Goal: Information Seeking & Learning: Learn about a topic

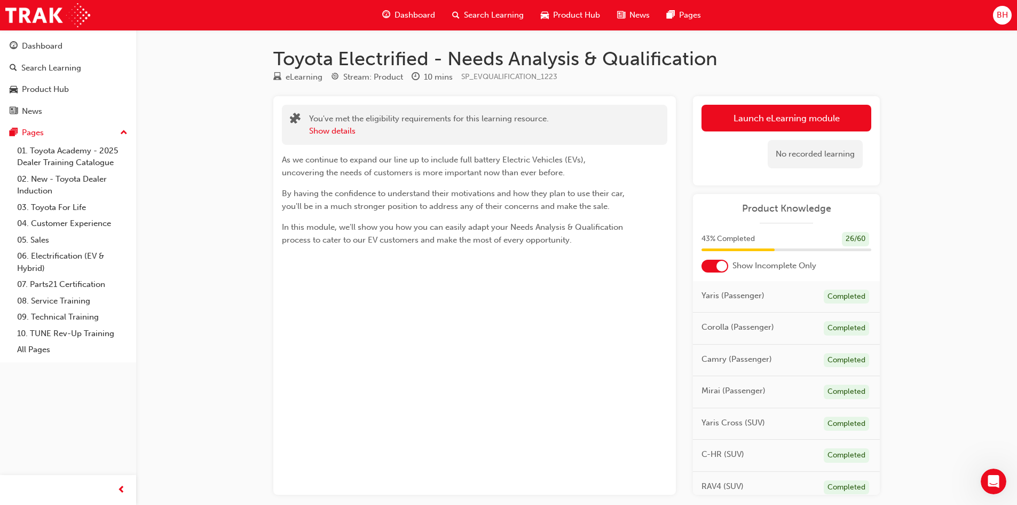
click at [756, 122] on link "Launch eLearning module" at bounding box center [787, 118] width 170 height 27
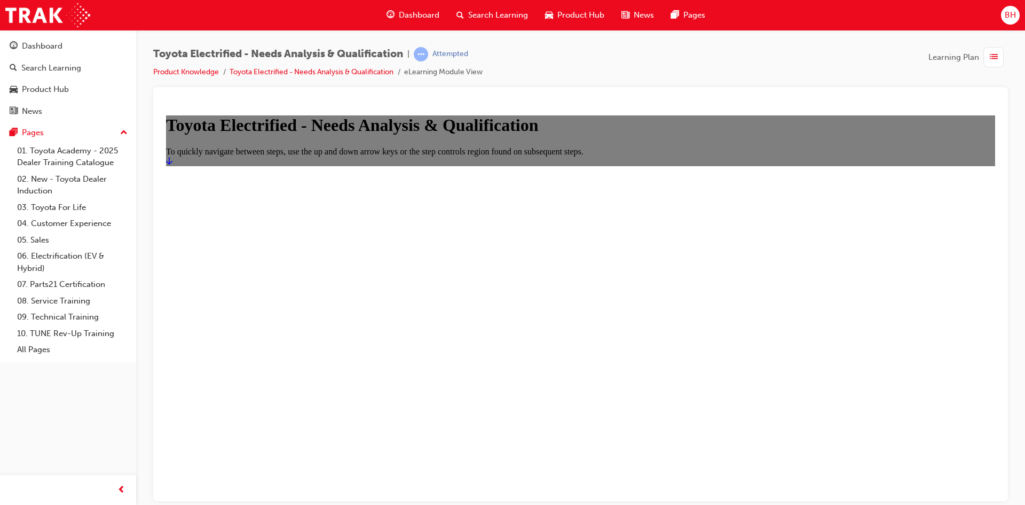
click at [694, 135] on h1 "Toyota Electrified - Needs Analysis & Qualification" at bounding box center [580, 125] width 829 height 20
click at [172, 164] on icon "Start" at bounding box center [169, 159] width 6 height 7
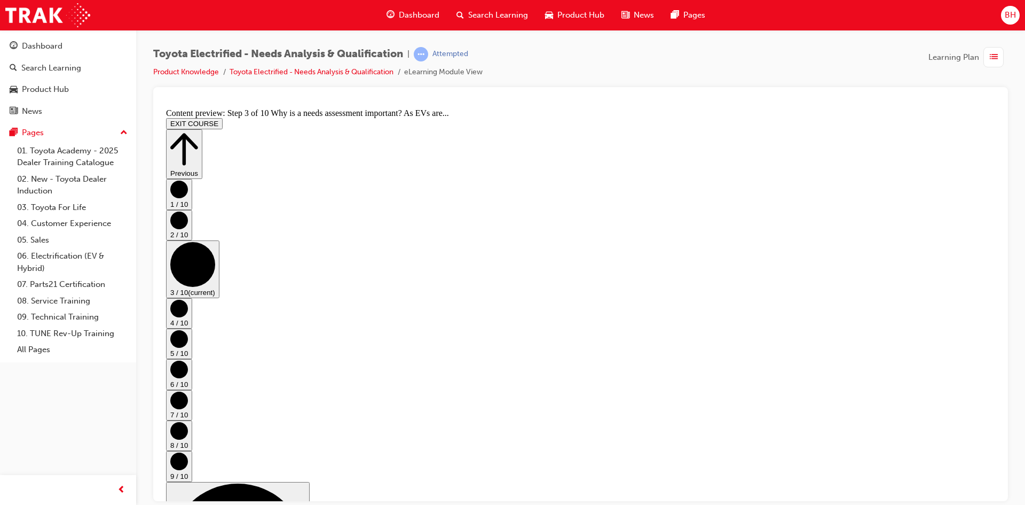
scroll to position [0, 0]
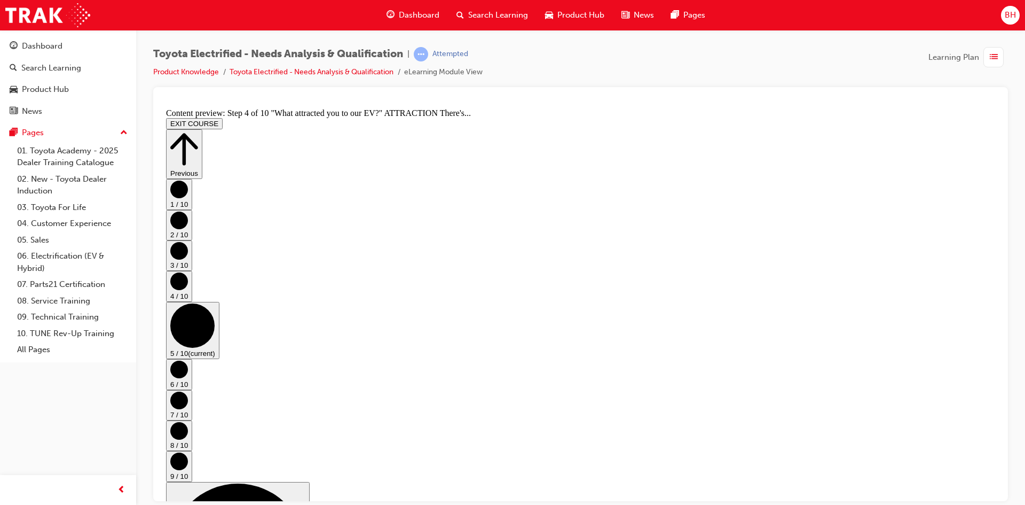
scroll to position [0, 0]
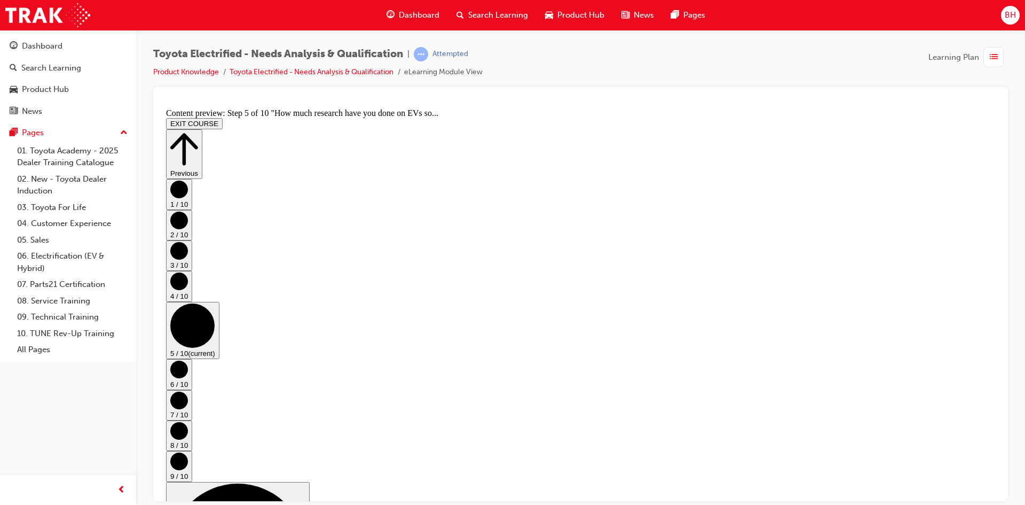
scroll to position [0, 0]
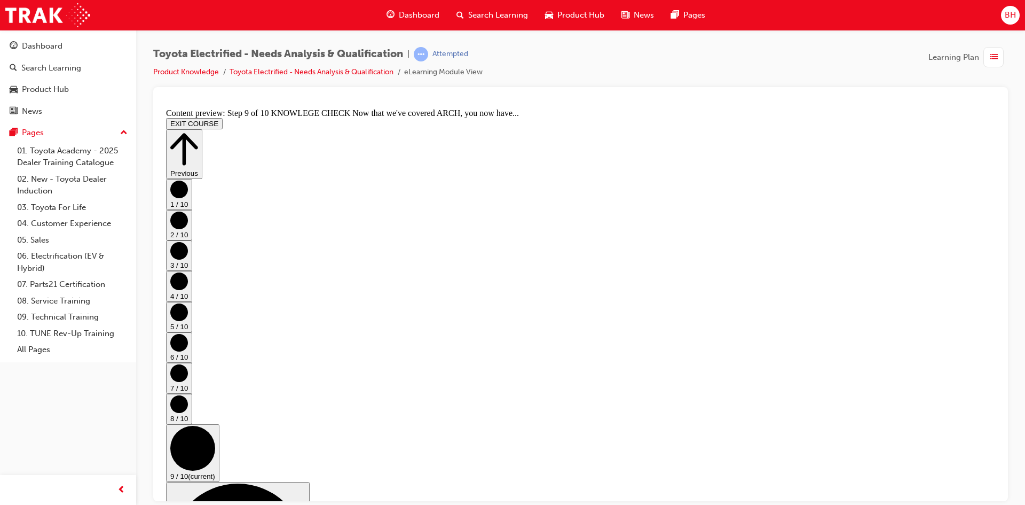
scroll to position [138, 0]
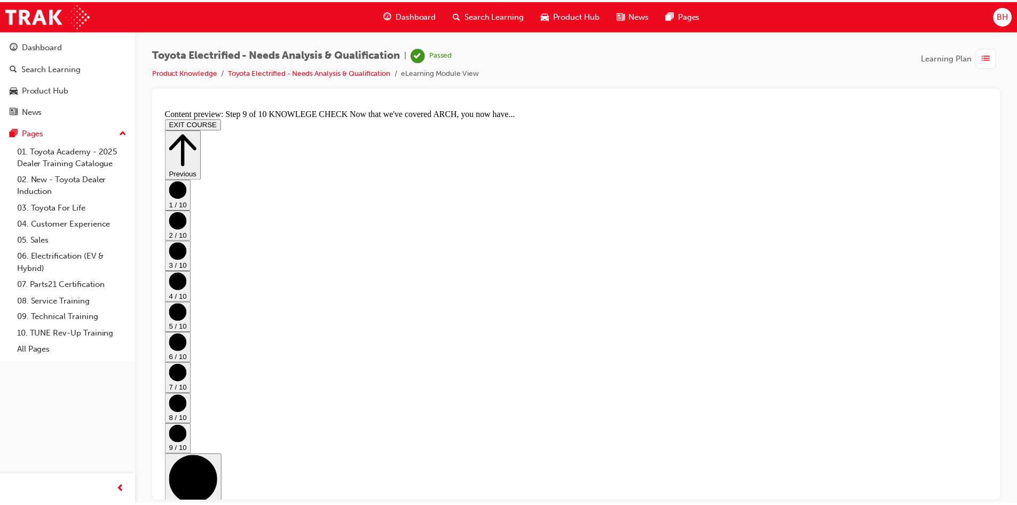
scroll to position [399, 0]
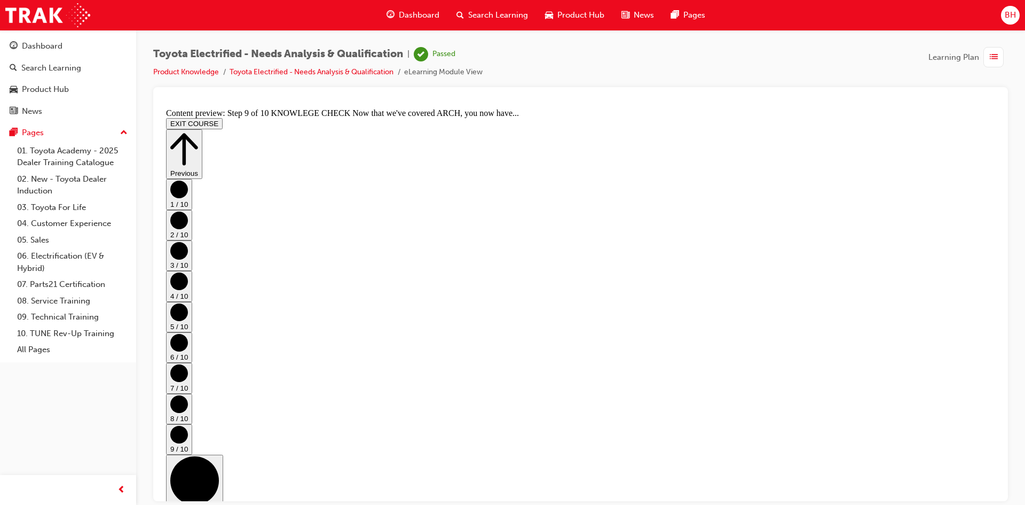
click at [405, 15] on span "Dashboard" at bounding box center [419, 15] width 41 height 12
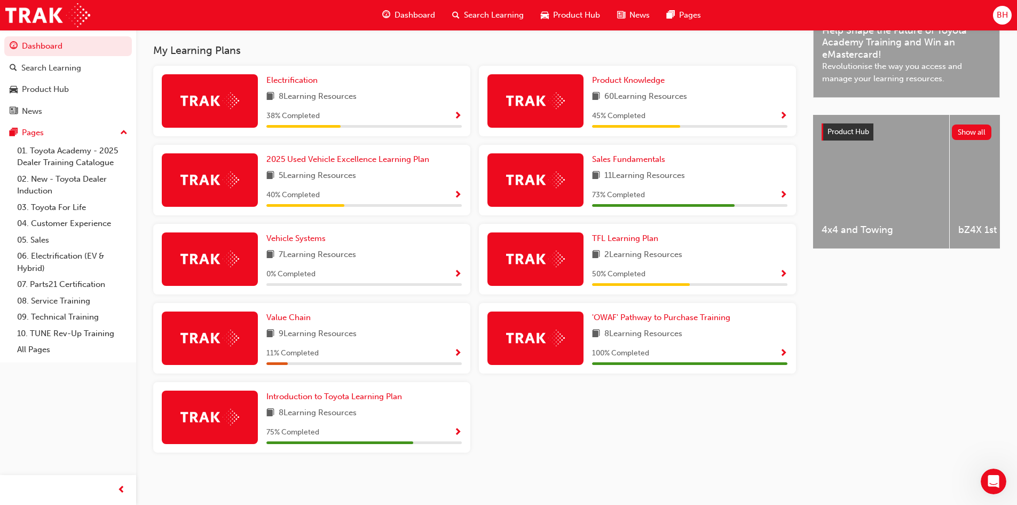
scroll to position [340, 0]
click at [367, 402] on link "Introduction to Toyota Learning Plan" at bounding box center [336, 396] width 140 height 12
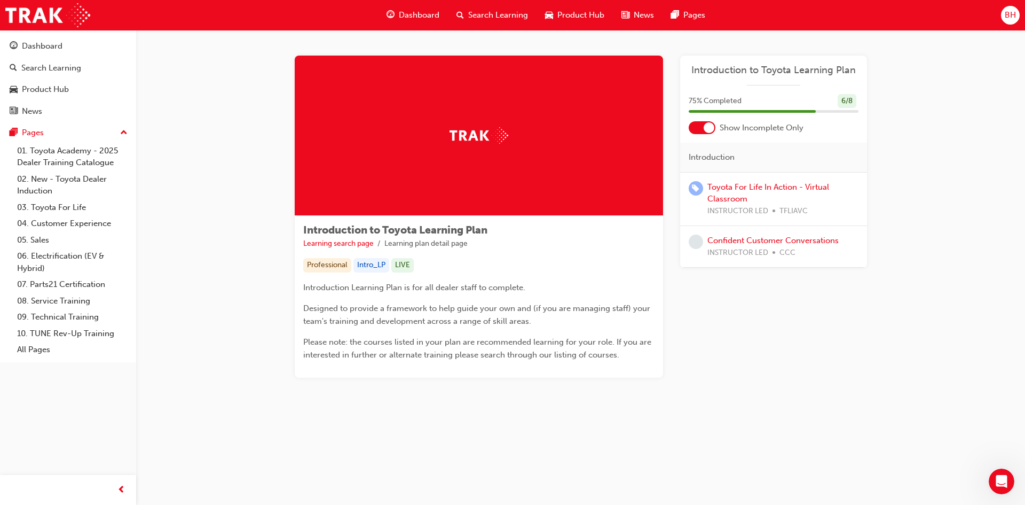
click at [402, 17] on span "Dashboard" at bounding box center [419, 15] width 41 height 12
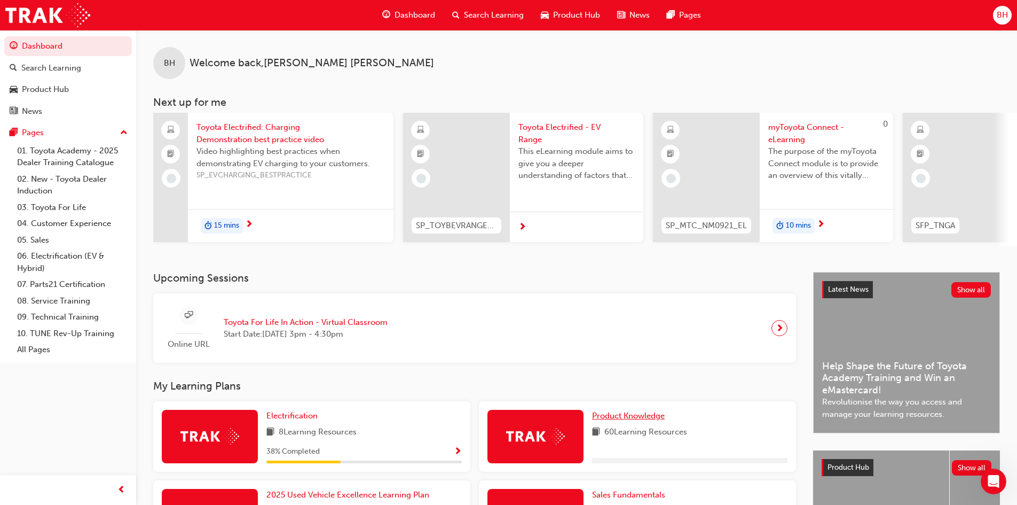
click at [626, 418] on span "Product Knowledge" at bounding box center [628, 416] width 73 height 10
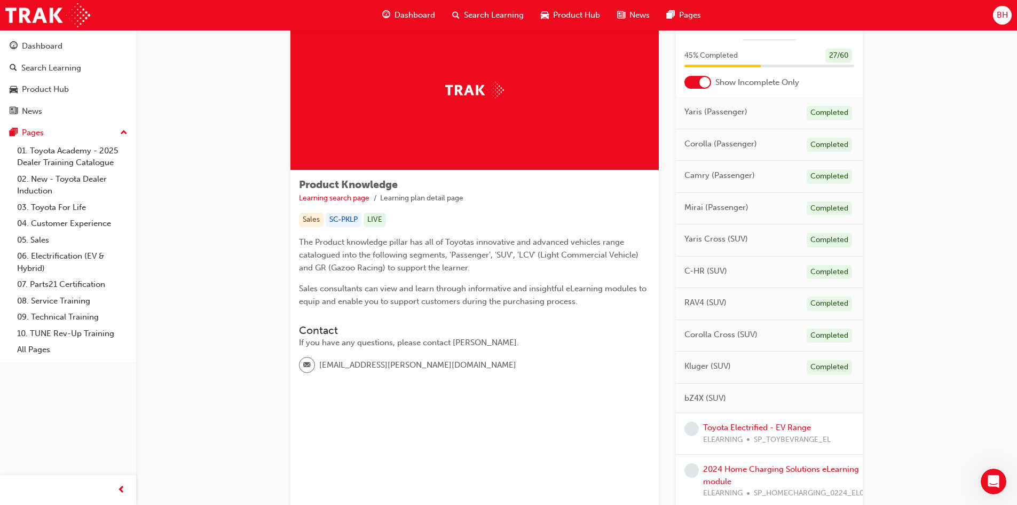
scroll to position [107, 0]
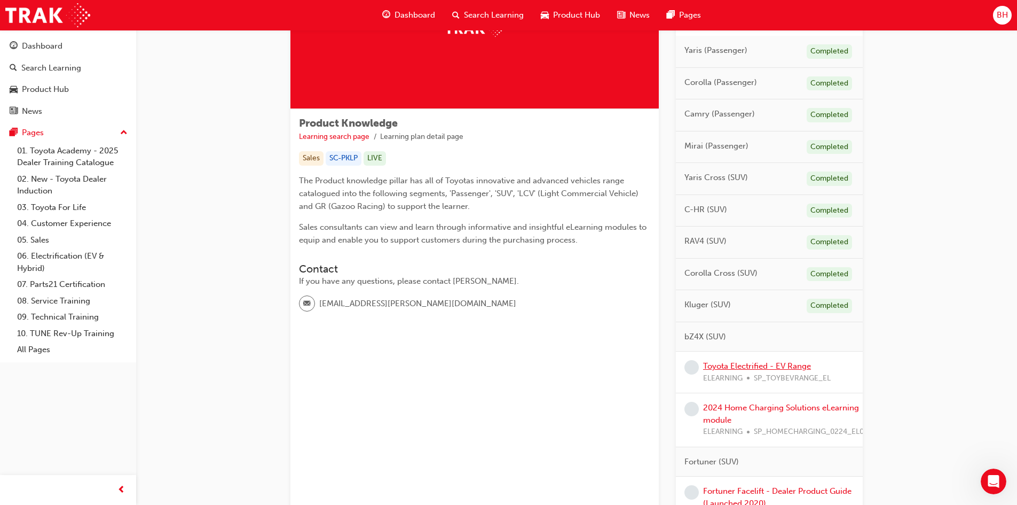
click at [797, 366] on link "Toyota Electrified - EV Range" at bounding box center [757, 366] width 108 height 10
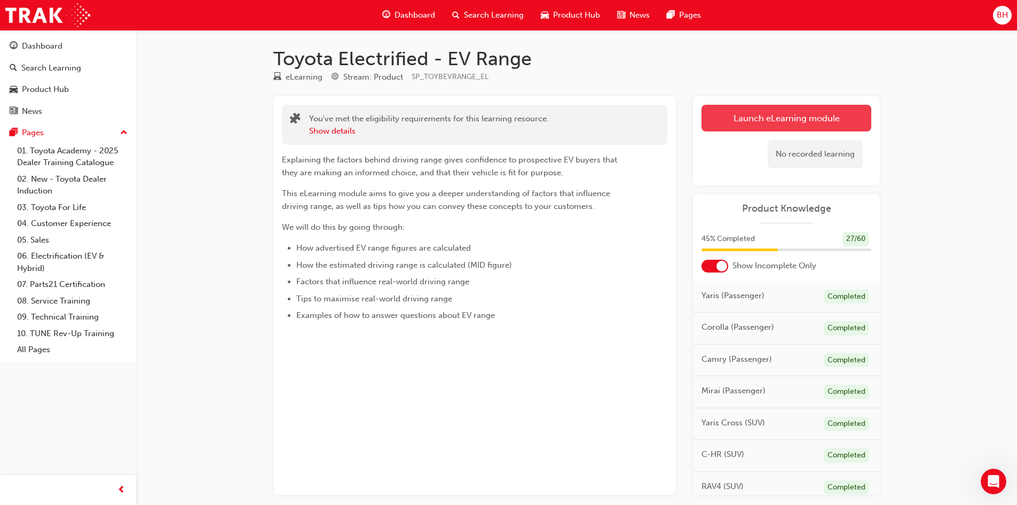
click at [730, 117] on link "Launch eLearning module" at bounding box center [787, 118] width 170 height 27
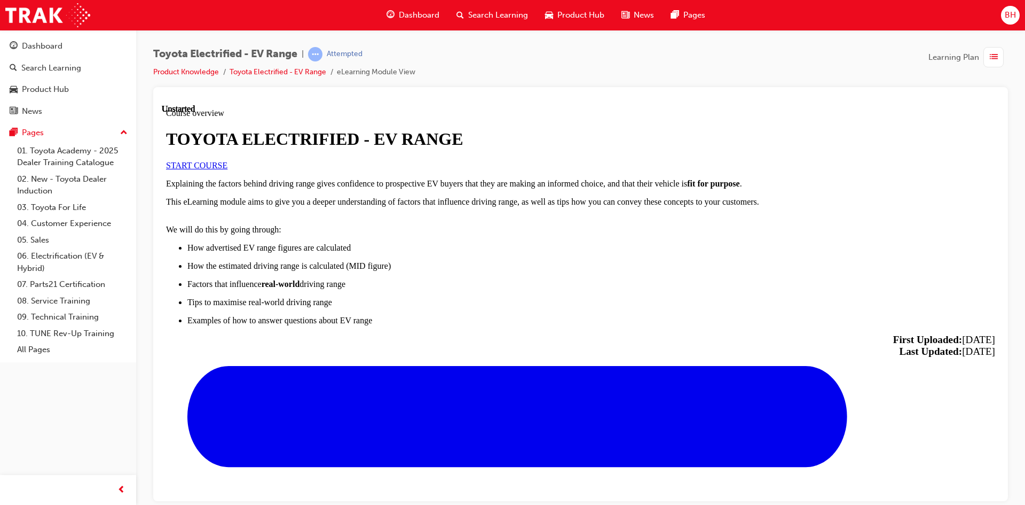
click at [227, 169] on link "START COURSE" at bounding box center [196, 164] width 61 height 9
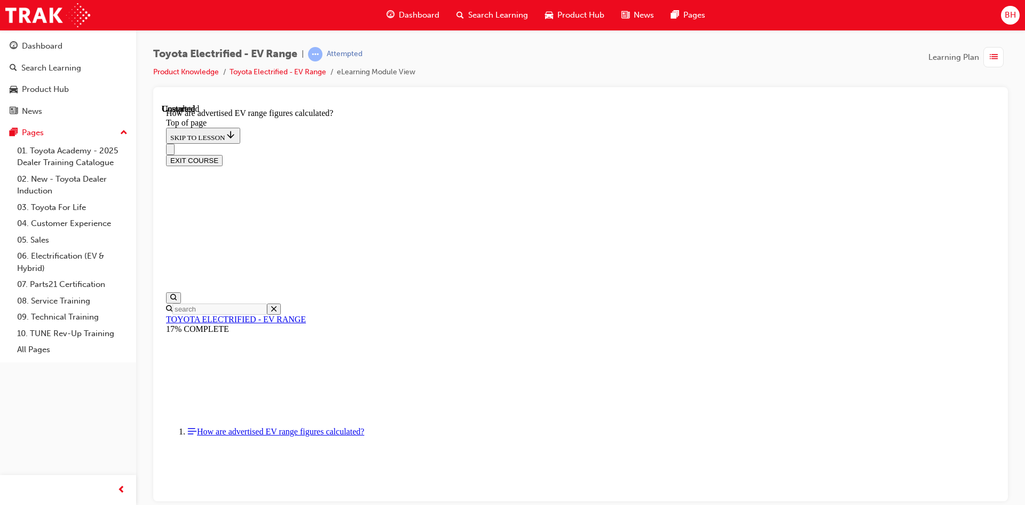
scroll to position [555, 0]
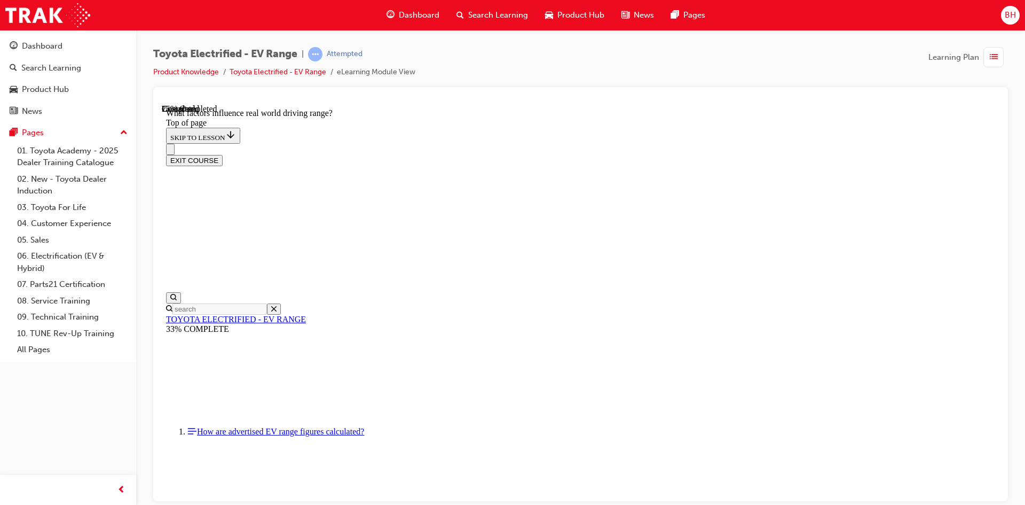
drag, startPoint x: 698, startPoint y: 266, endPoint x: 685, endPoint y: 265, distance: 13.9
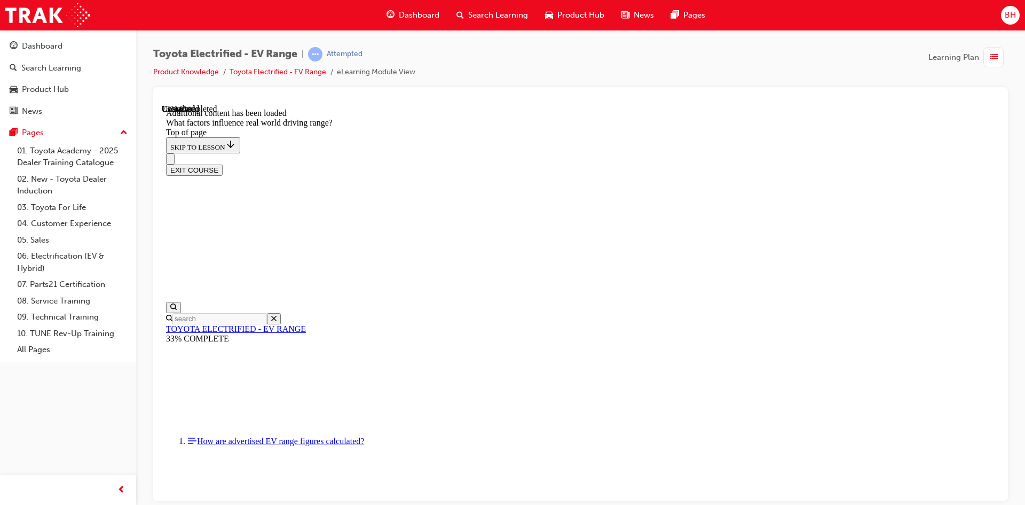
scroll to position [1355, 0]
drag, startPoint x: 639, startPoint y: 250, endPoint x: 643, endPoint y: 235, distance: 15.6
drag, startPoint x: 643, startPoint y: 235, endPoint x: 774, endPoint y: 383, distance: 197.5
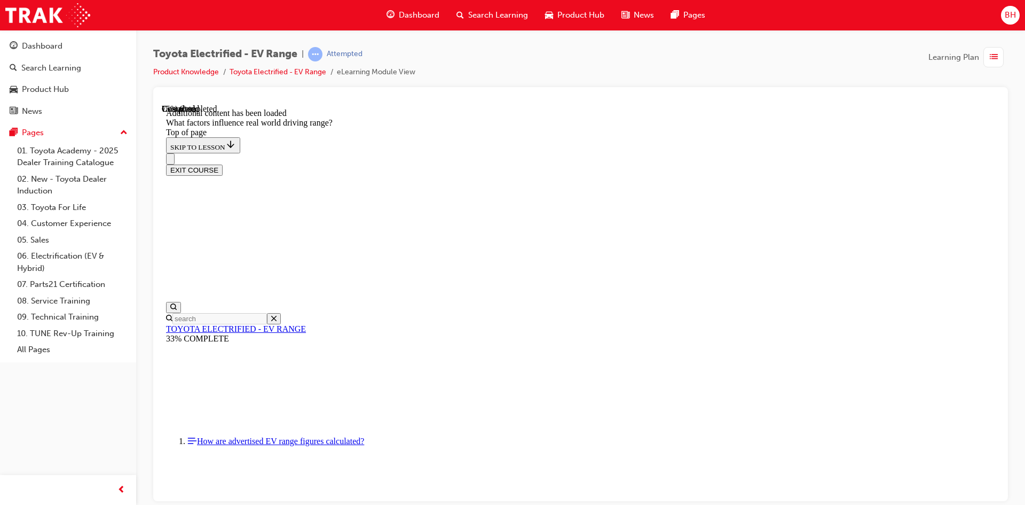
drag, startPoint x: 661, startPoint y: 230, endPoint x: 812, endPoint y: 365, distance: 202.3
drag, startPoint x: 678, startPoint y: 217, endPoint x: 603, endPoint y: 248, distance: 80.9
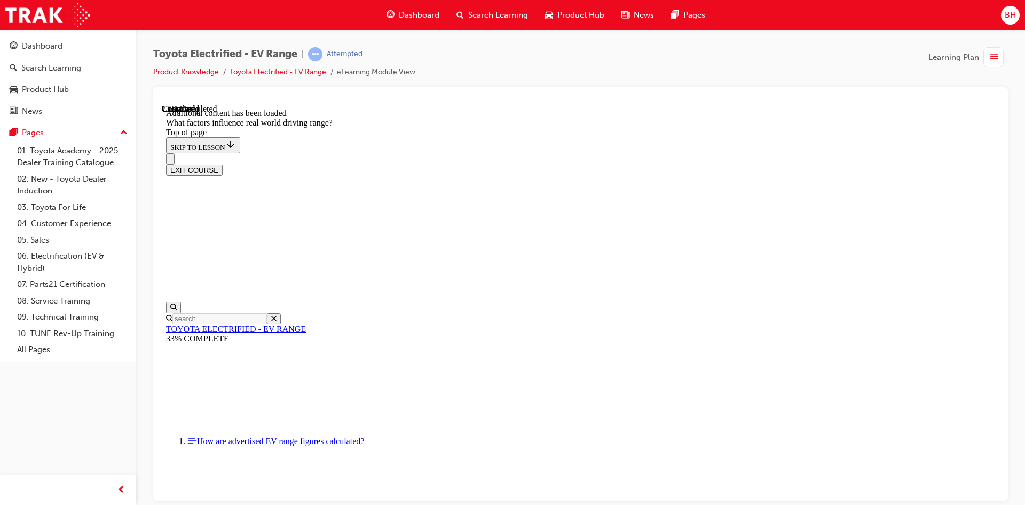
drag, startPoint x: 624, startPoint y: 226, endPoint x: 494, endPoint y: 366, distance: 190.8
drag, startPoint x: 639, startPoint y: 239, endPoint x: 507, endPoint y: 397, distance: 206.2
drag, startPoint x: 631, startPoint y: 240, endPoint x: 782, endPoint y: 397, distance: 217.9
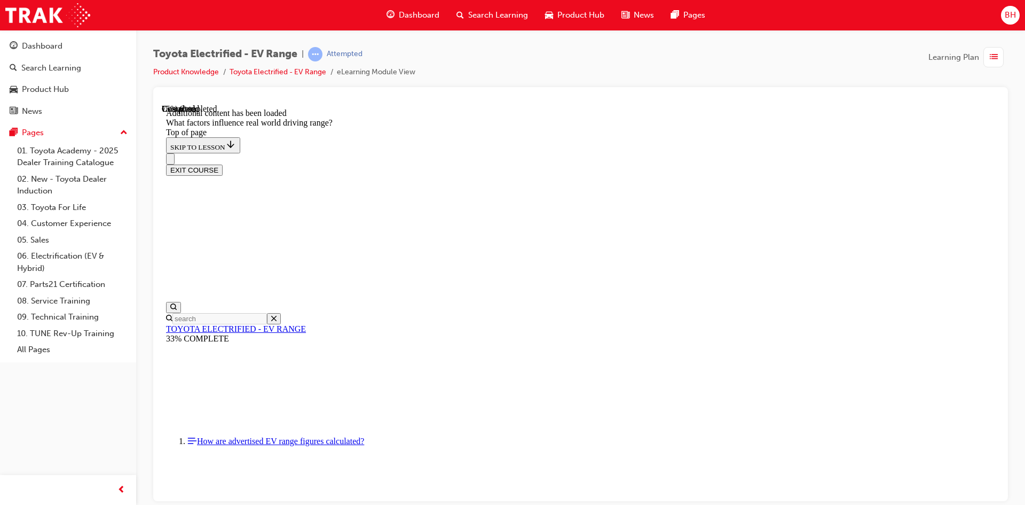
drag, startPoint x: 658, startPoint y: 238, endPoint x: 790, endPoint y: 393, distance: 203.8
drag, startPoint x: 657, startPoint y: 240, endPoint x: 732, endPoint y: 352, distance: 134.3
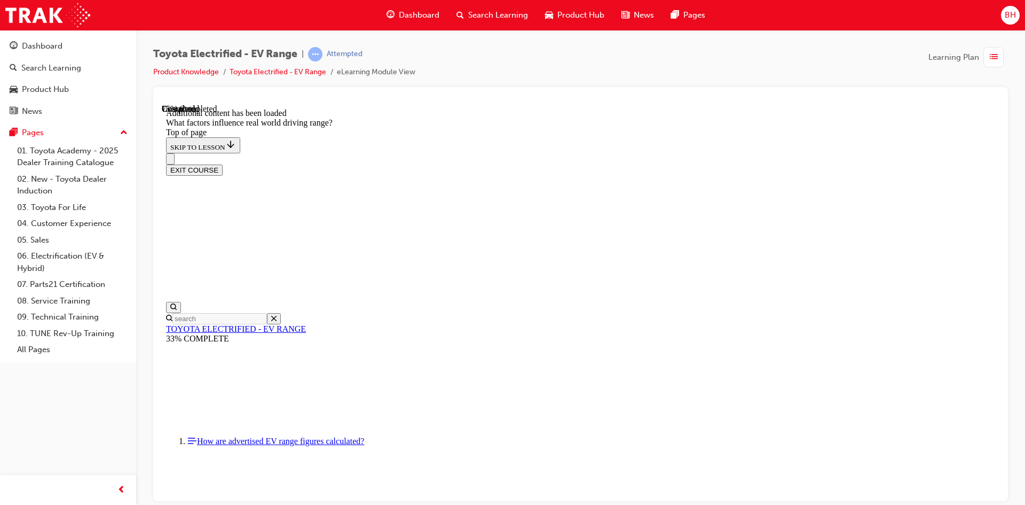
drag, startPoint x: 636, startPoint y: 232, endPoint x: 496, endPoint y: 361, distance: 190.1
drag, startPoint x: 635, startPoint y: 233, endPoint x: 759, endPoint y: 375, distance: 188.8
drag, startPoint x: 666, startPoint y: 241, endPoint x: 564, endPoint y: 369, distance: 164.1
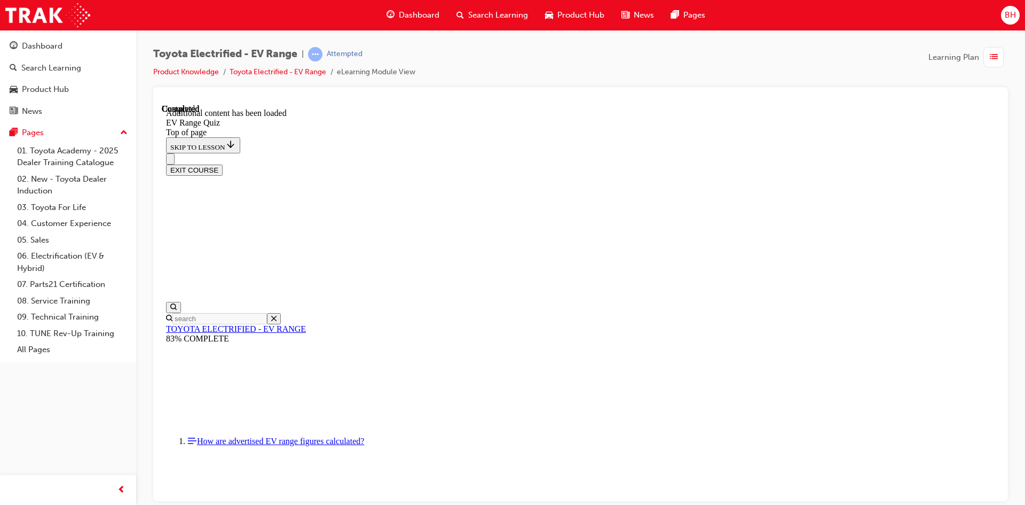
scroll to position [33, 0]
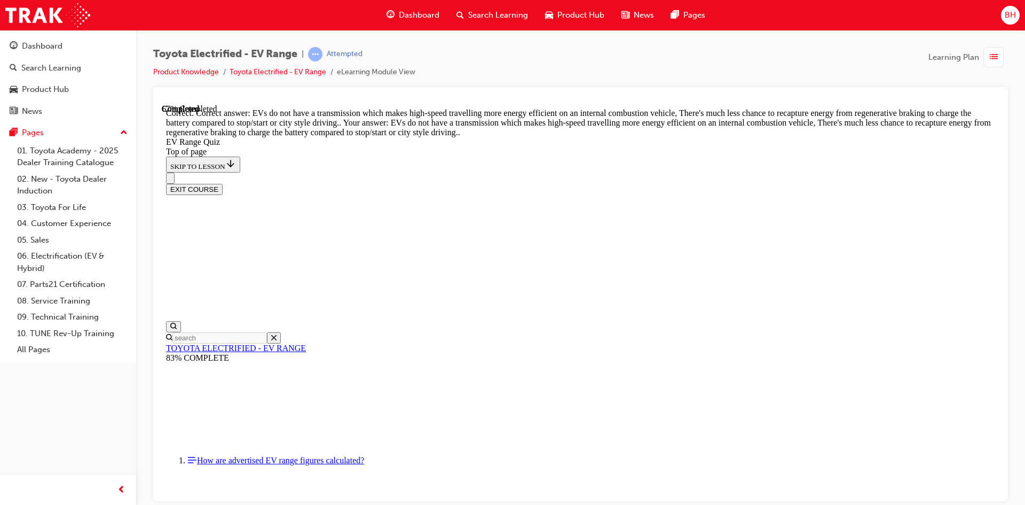
scroll to position [247, 0]
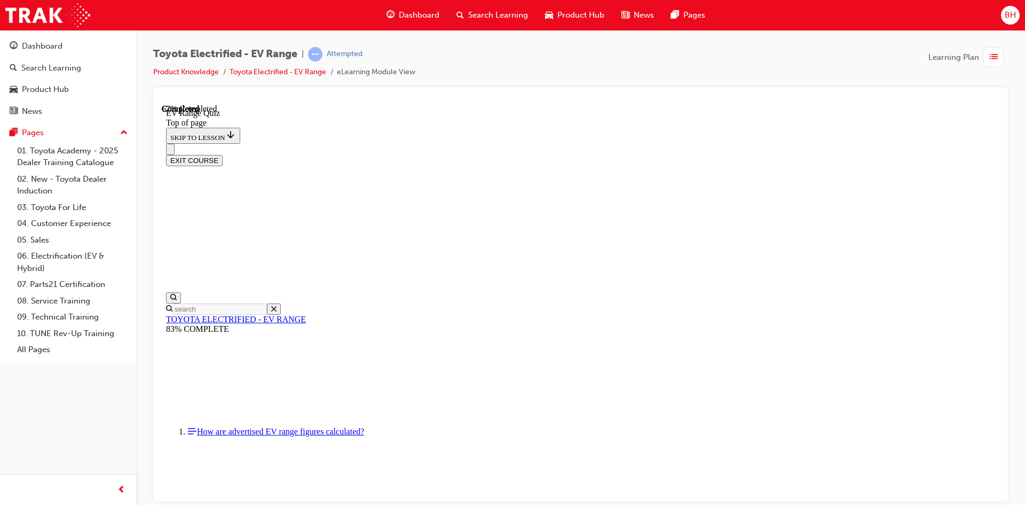
scroll to position [139, 0]
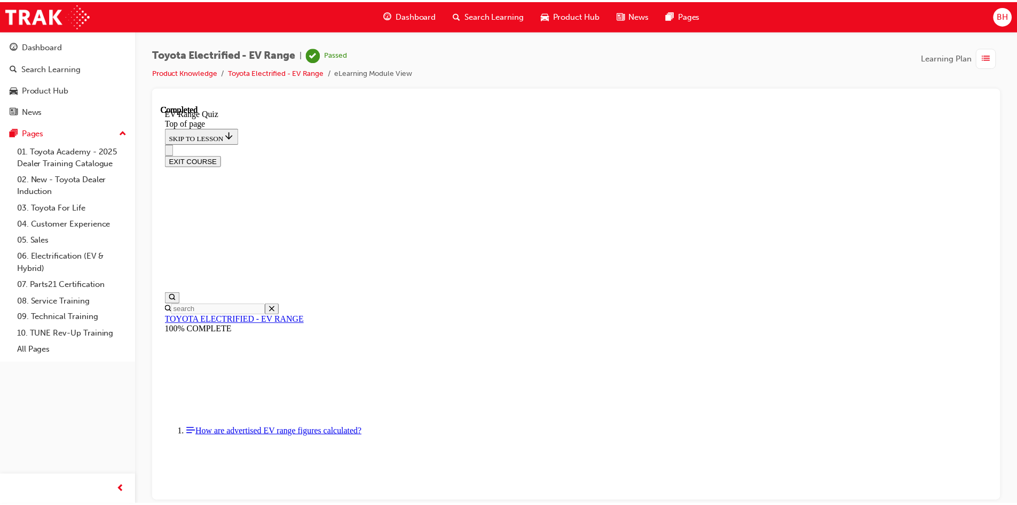
scroll to position [151, 0]
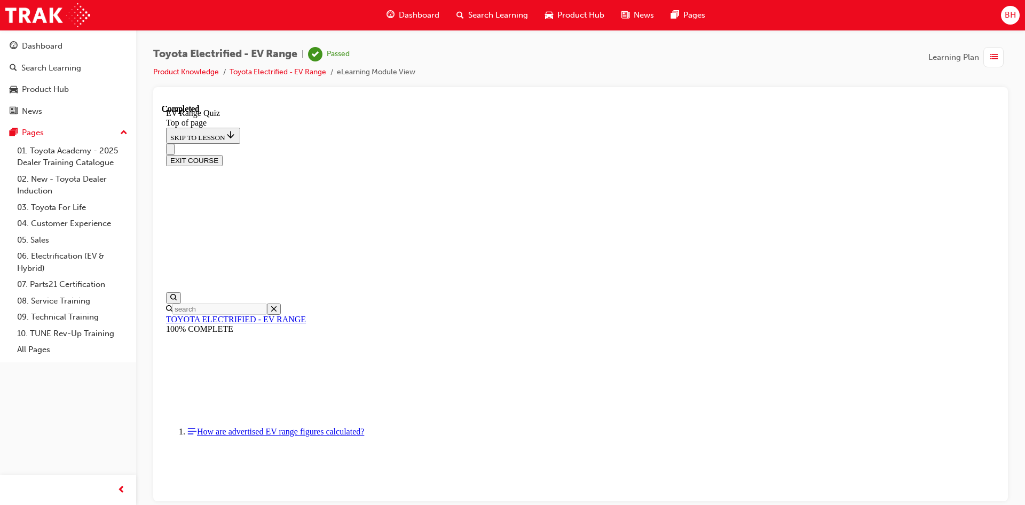
click at [423, 17] on span "Dashboard" at bounding box center [419, 15] width 41 height 12
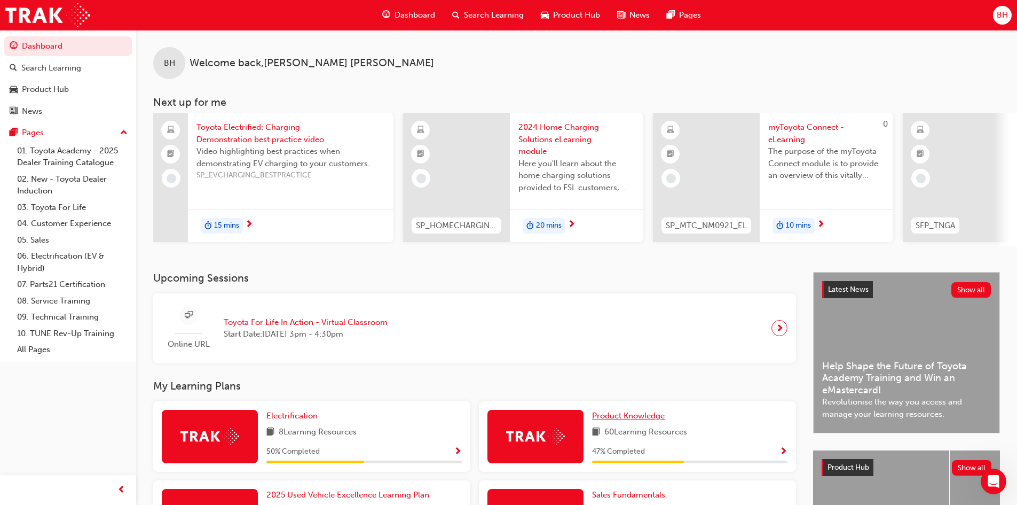
click at [649, 418] on span "Product Knowledge" at bounding box center [628, 416] width 73 height 10
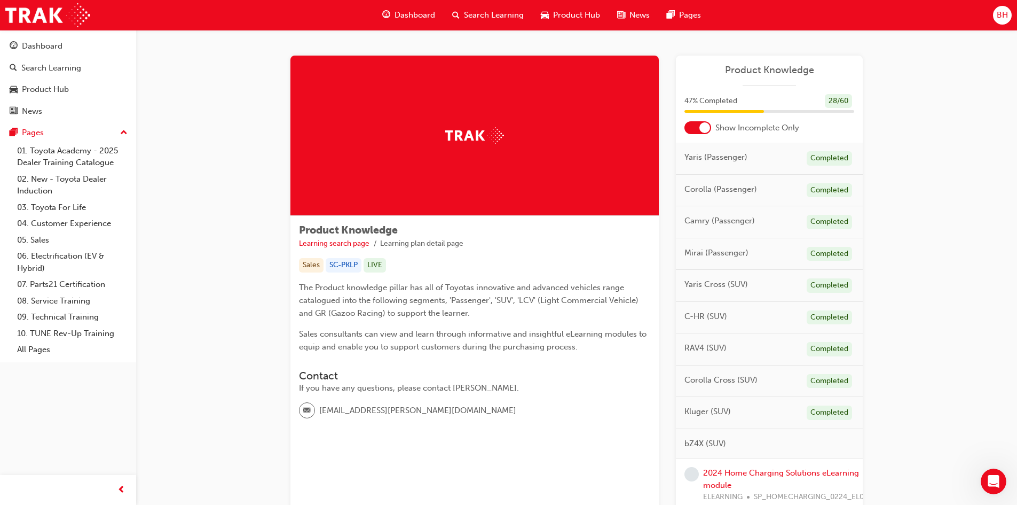
click at [392, 17] on div "Dashboard" at bounding box center [409, 15] width 70 height 22
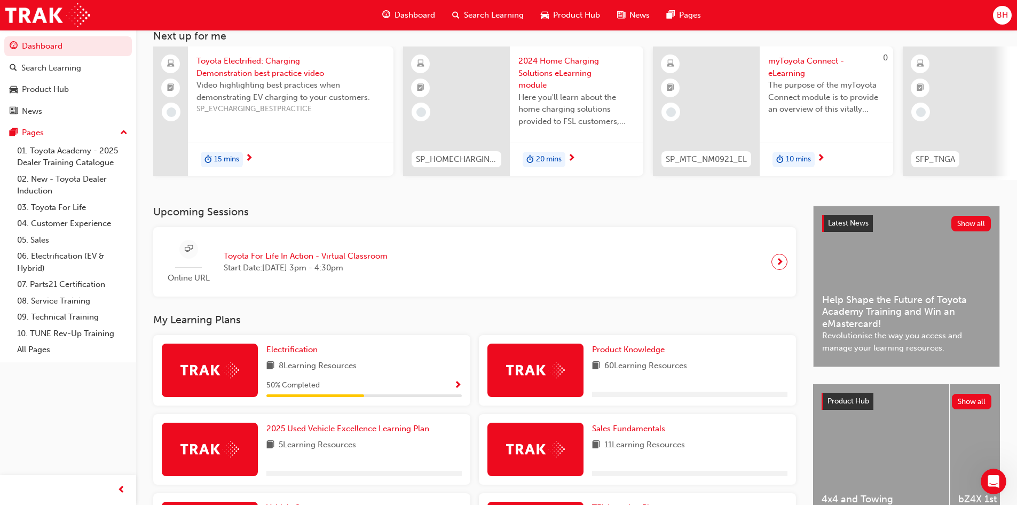
scroll to position [107, 0]
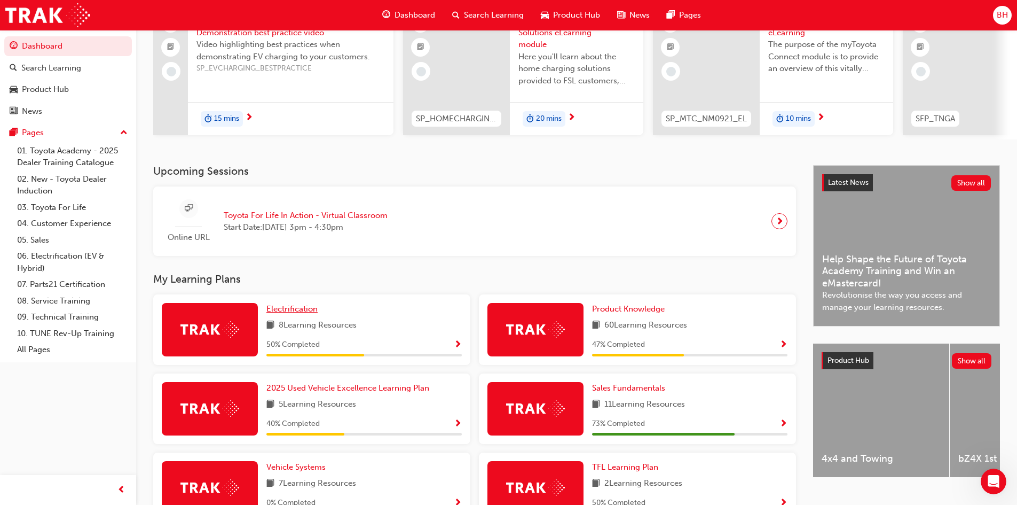
click at [285, 313] on span "Electrification" at bounding box center [291, 309] width 51 height 10
